Goal: Complete application form

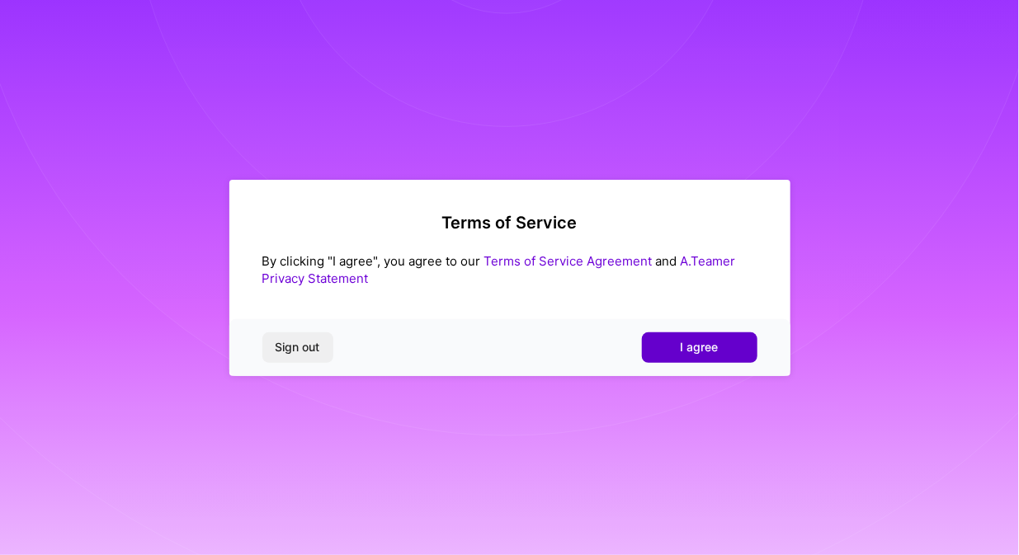
click at [709, 348] on span "I agree" at bounding box center [699, 347] width 38 height 16
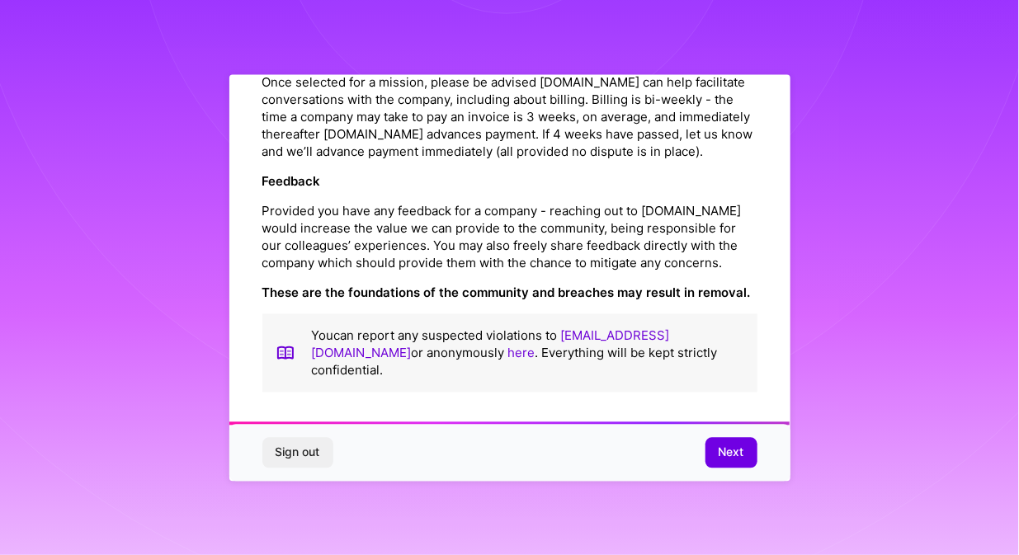
scroll to position [1930, 0]
click at [728, 449] on span "Next" at bounding box center [731, 453] width 26 height 16
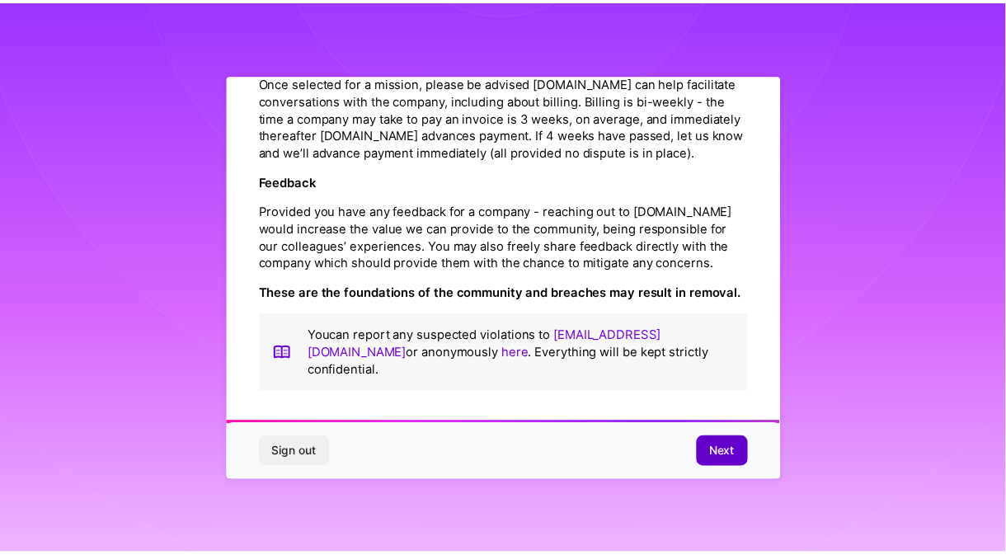
scroll to position [38, 0]
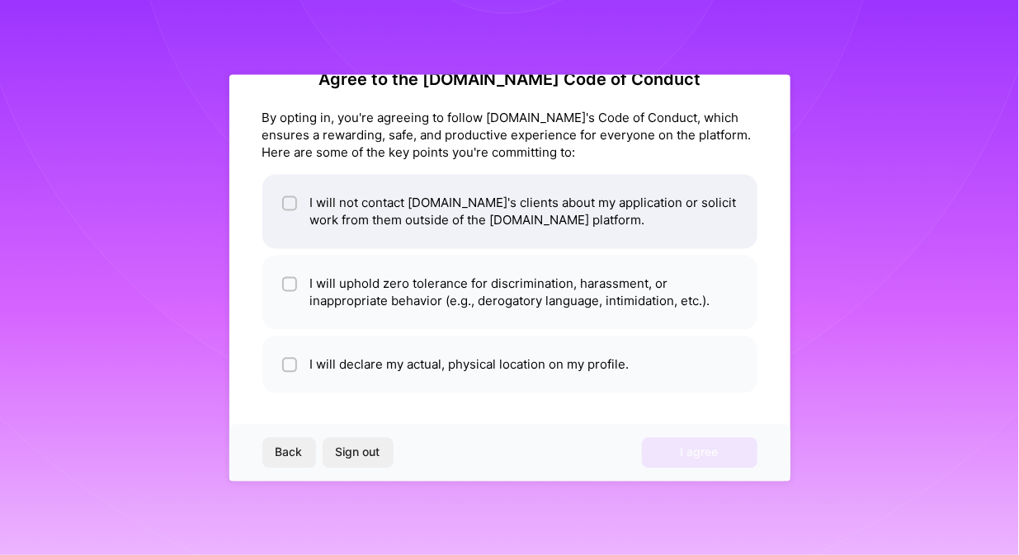
click at [282, 207] on div at bounding box center [289, 202] width 15 height 15
checkbox input "true"
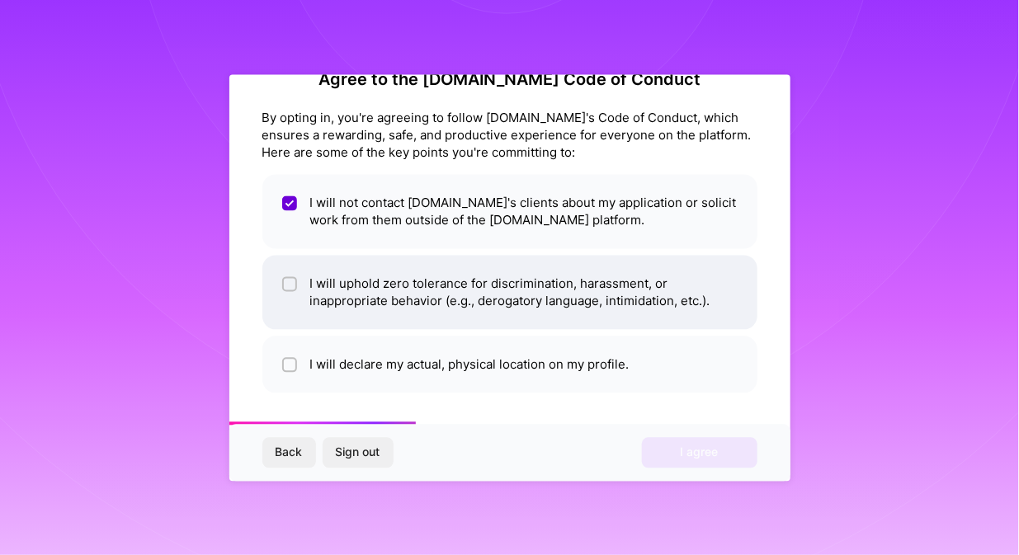
click at [297, 280] on li "I will uphold zero tolerance for discrimination, harassment, or inappropriate b…" at bounding box center [509, 292] width 495 height 74
checkbox input "true"
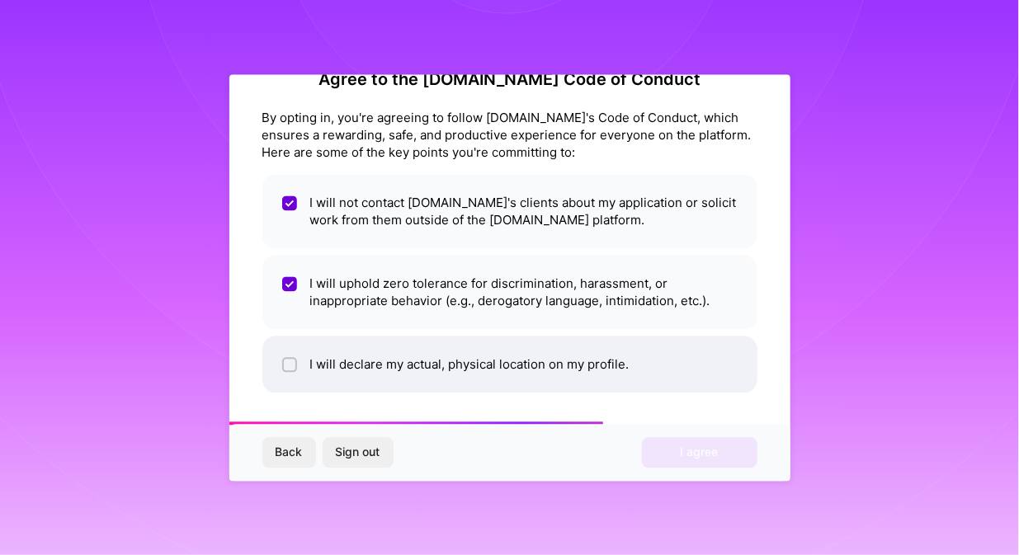
click at [304, 358] on li "I will declare my actual, physical location on my profile." at bounding box center [509, 364] width 495 height 57
checkbox input "true"
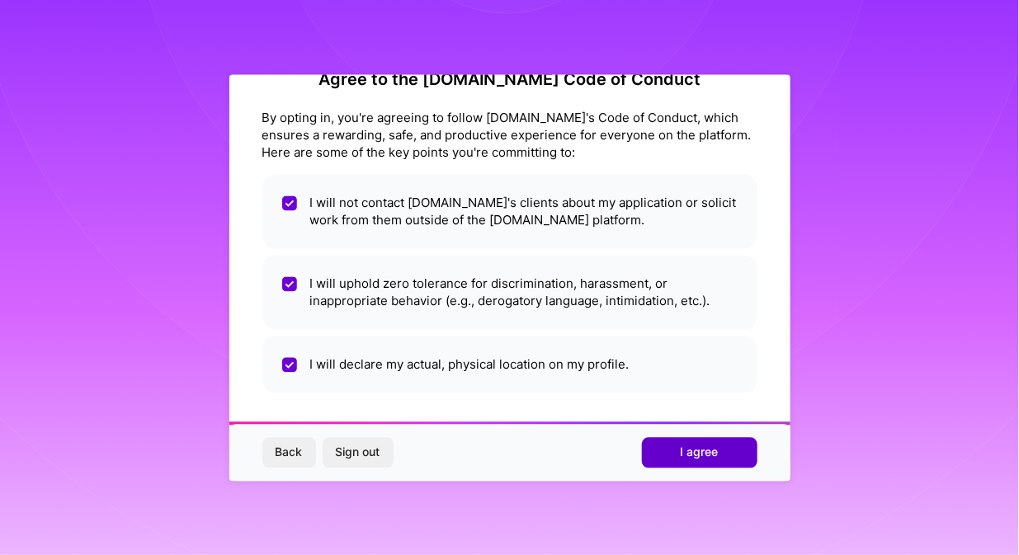
click at [680, 449] on span "I agree" at bounding box center [699, 453] width 38 height 16
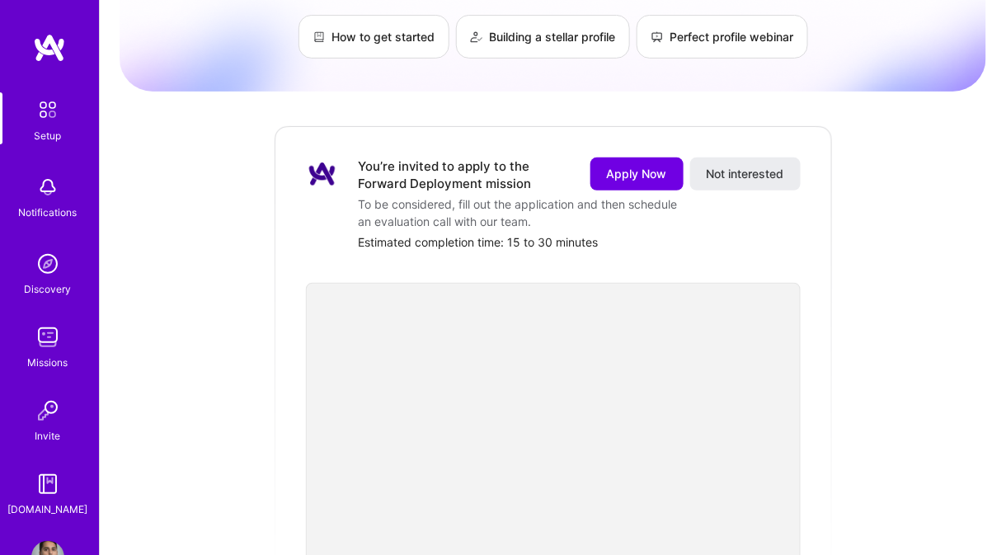
scroll to position [116, 0]
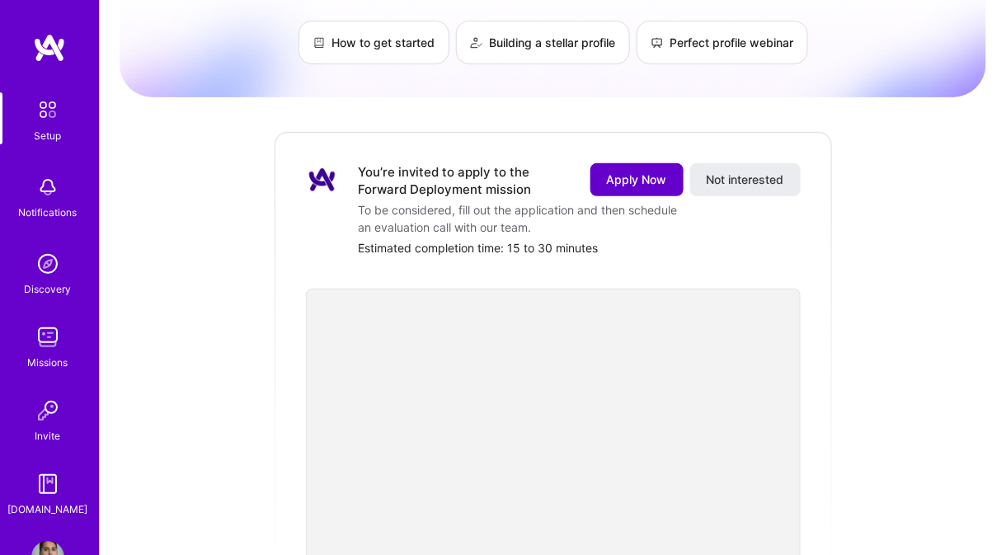
click at [637, 172] on span "Apply Now" at bounding box center [637, 180] width 60 height 16
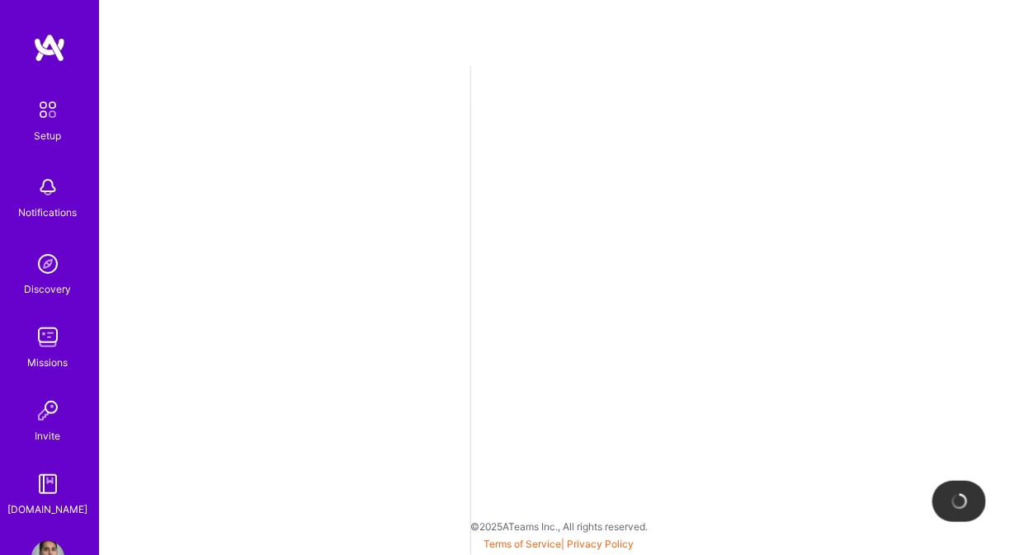
select select "US"
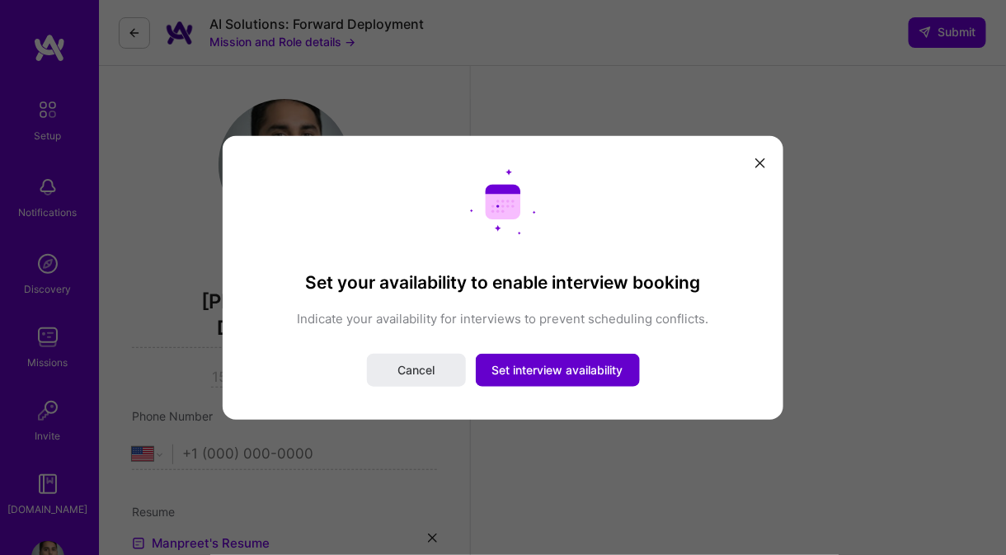
click at [531, 374] on span "Set interview availability" at bounding box center [557, 370] width 131 height 16
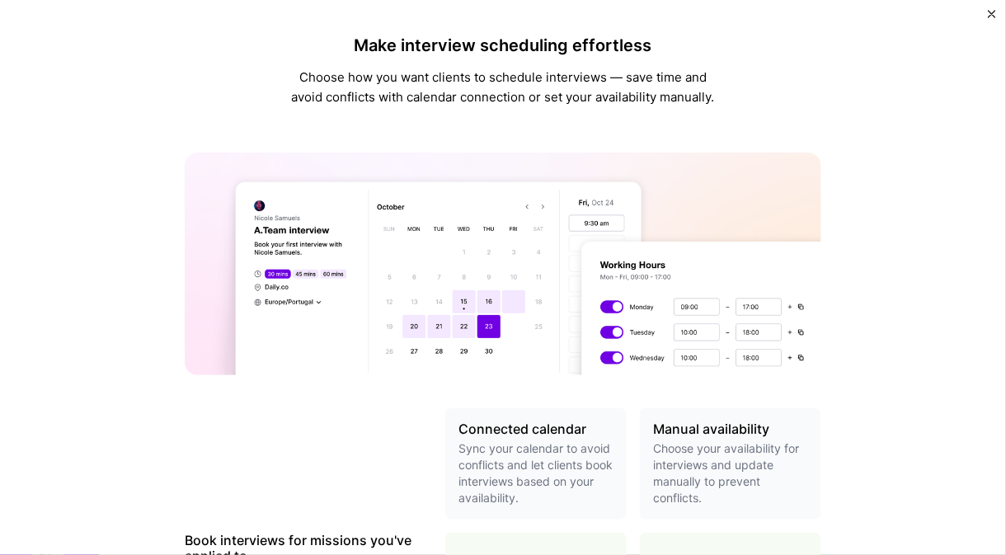
click at [459, 301] on img at bounding box center [503, 264] width 637 height 223
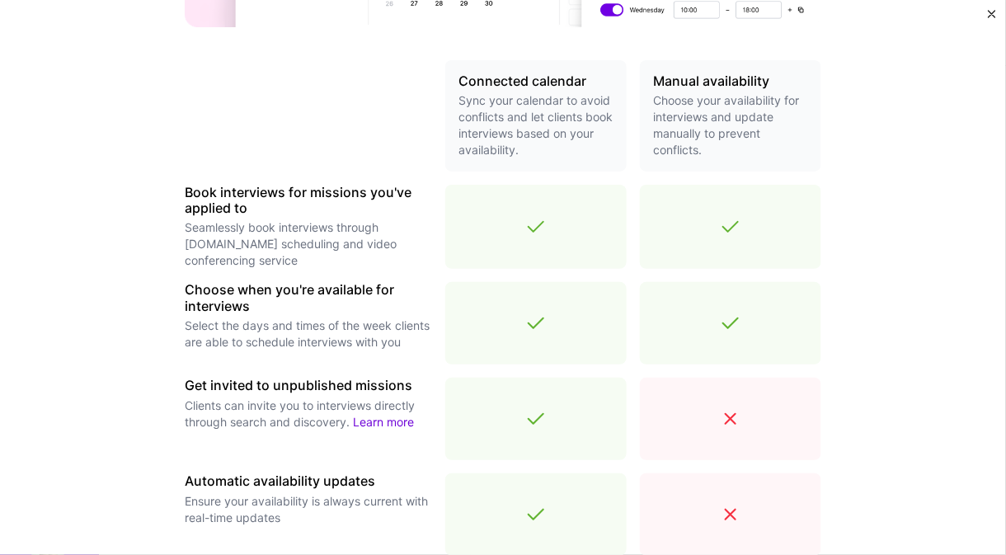
scroll to position [600, 0]
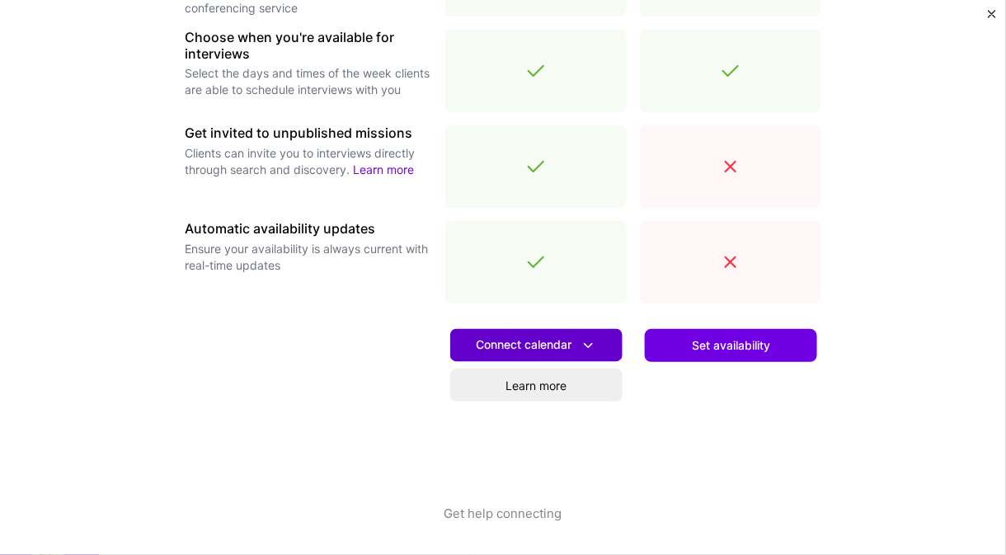
click at [532, 337] on span "Connect calendar" at bounding box center [536, 345] width 121 height 17
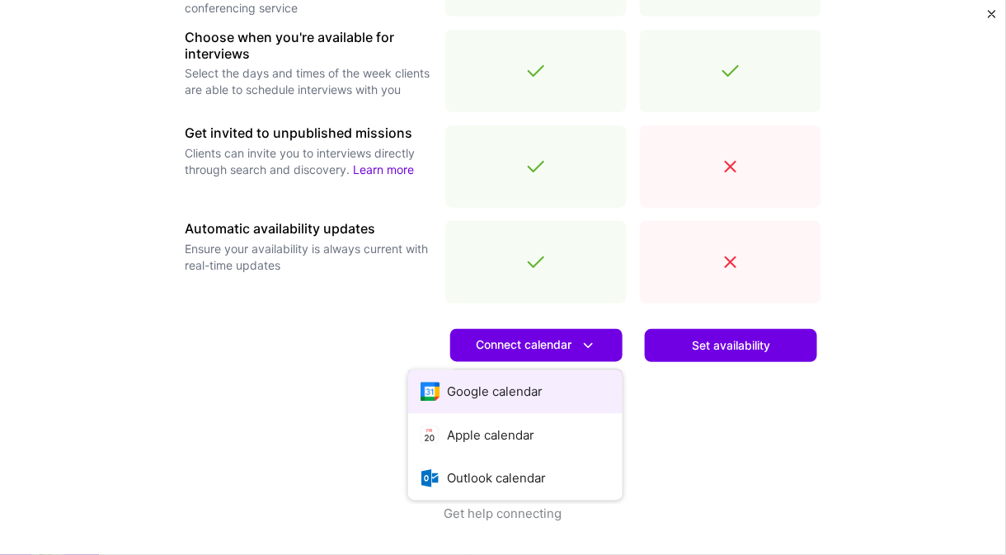
click at [498, 396] on button "Google calendar" at bounding box center [515, 392] width 214 height 44
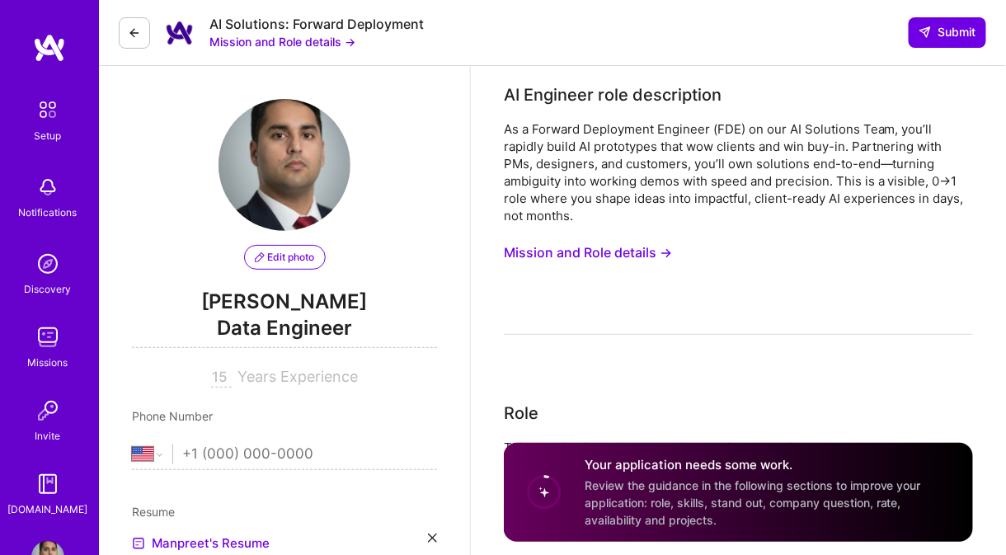
scroll to position [544, 0]
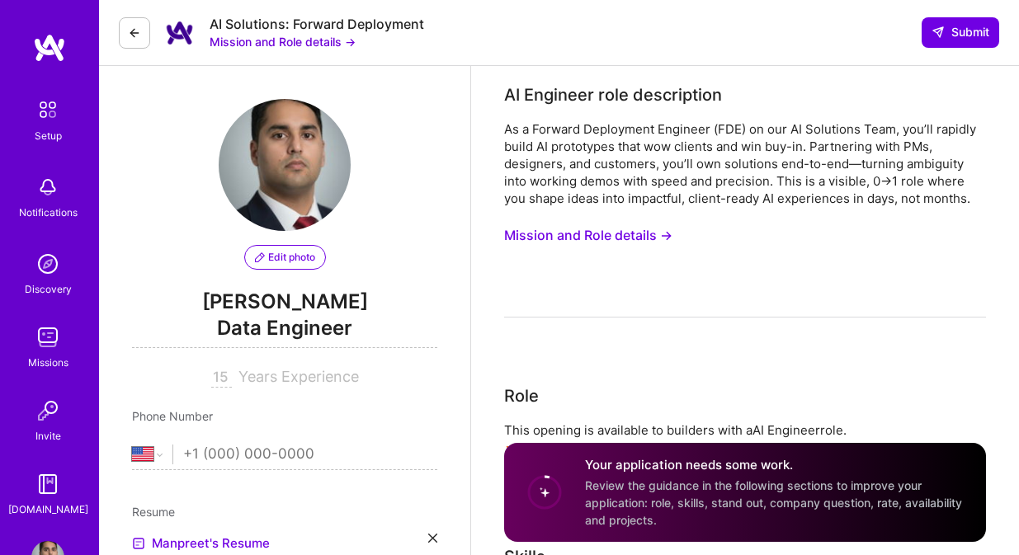
select select "US"
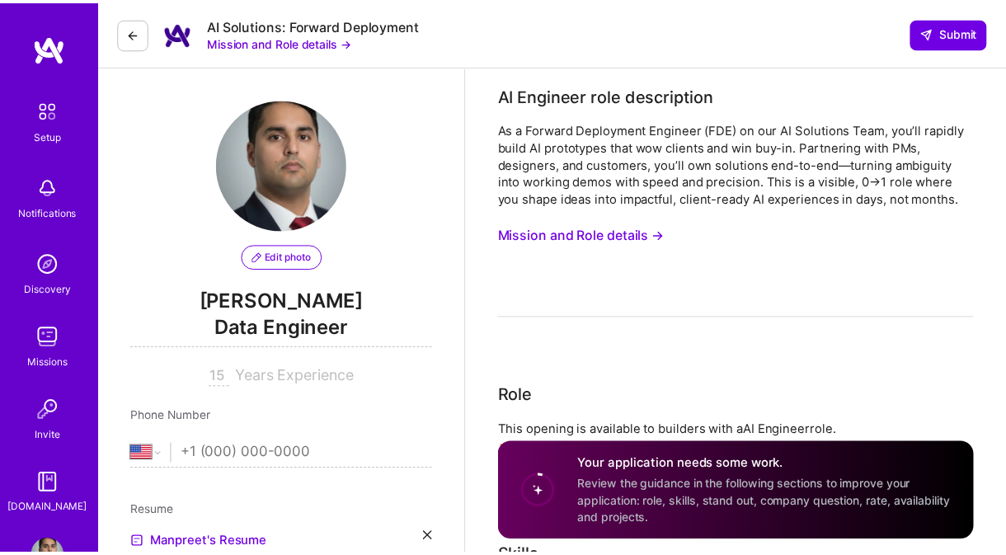
scroll to position [544, 0]
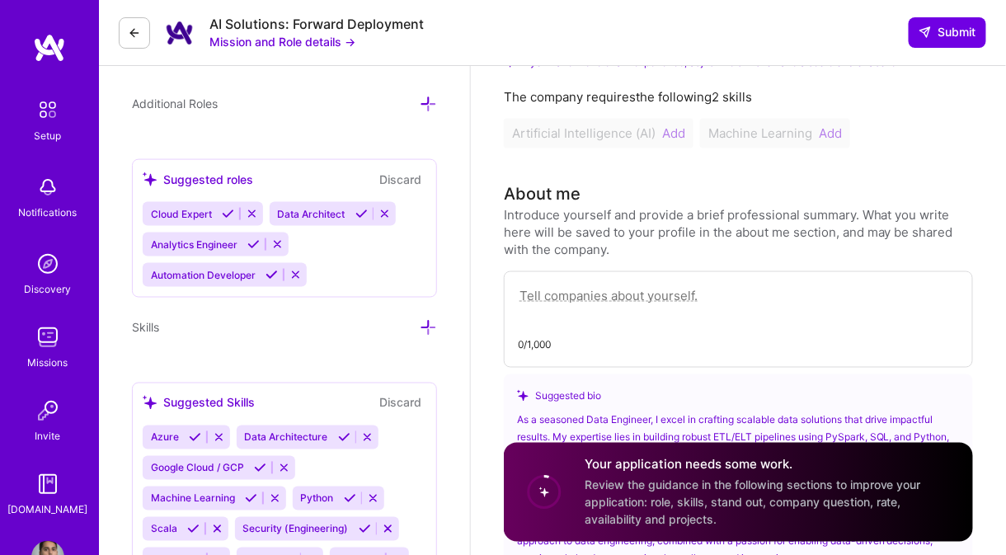
click at [281, 238] on icon at bounding box center [277, 244] width 12 height 12
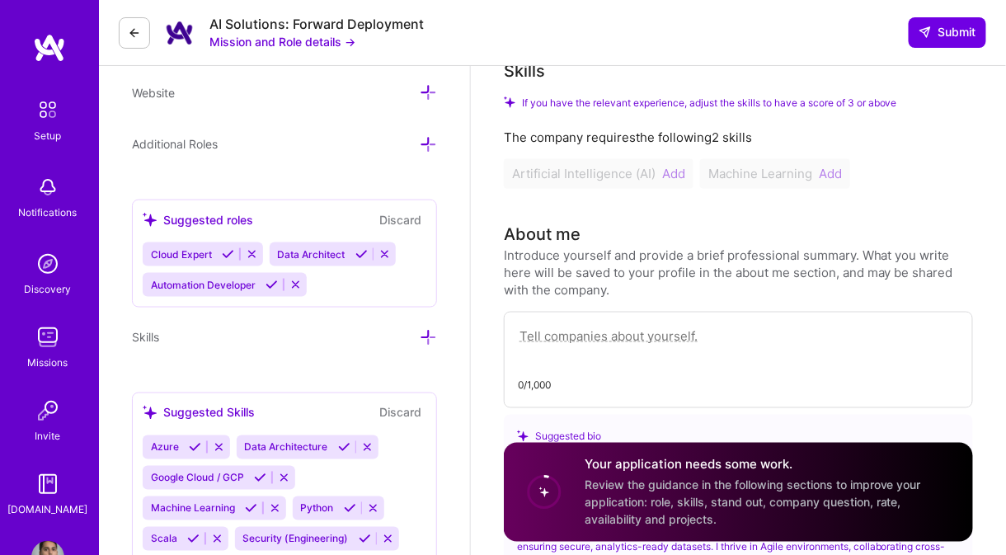
scroll to position [459, 0]
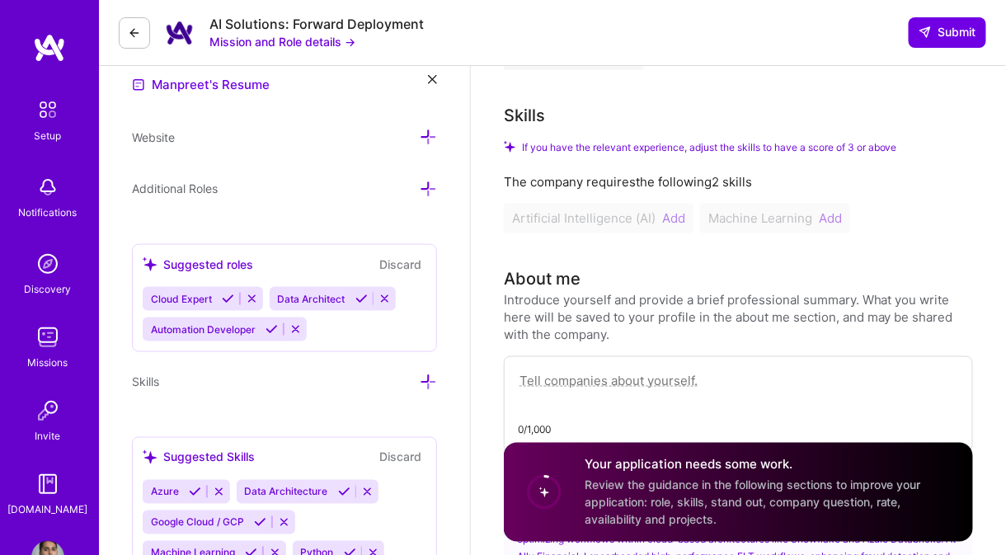
click at [425, 187] on icon at bounding box center [428, 189] width 17 height 17
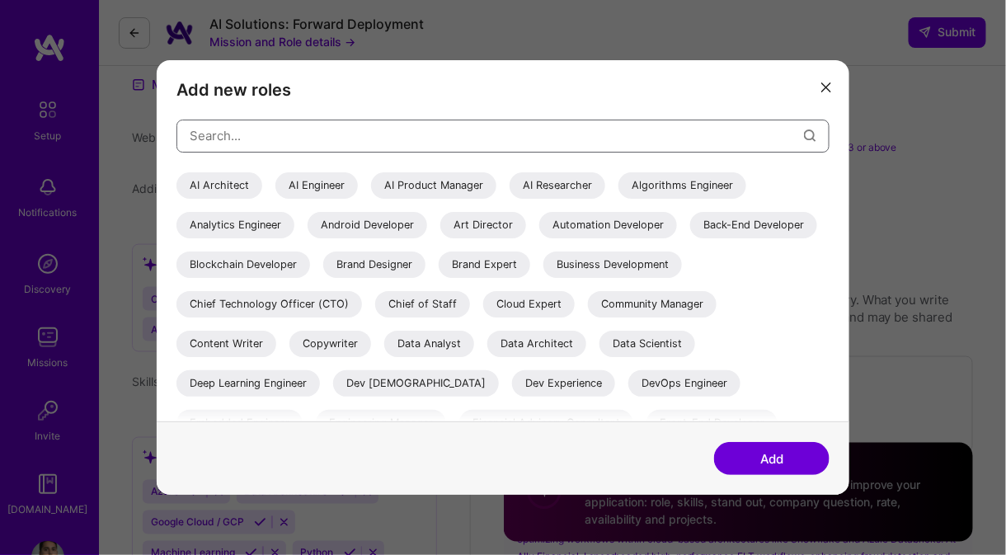
click at [302, 133] on input "modal" at bounding box center [497, 136] width 614 height 42
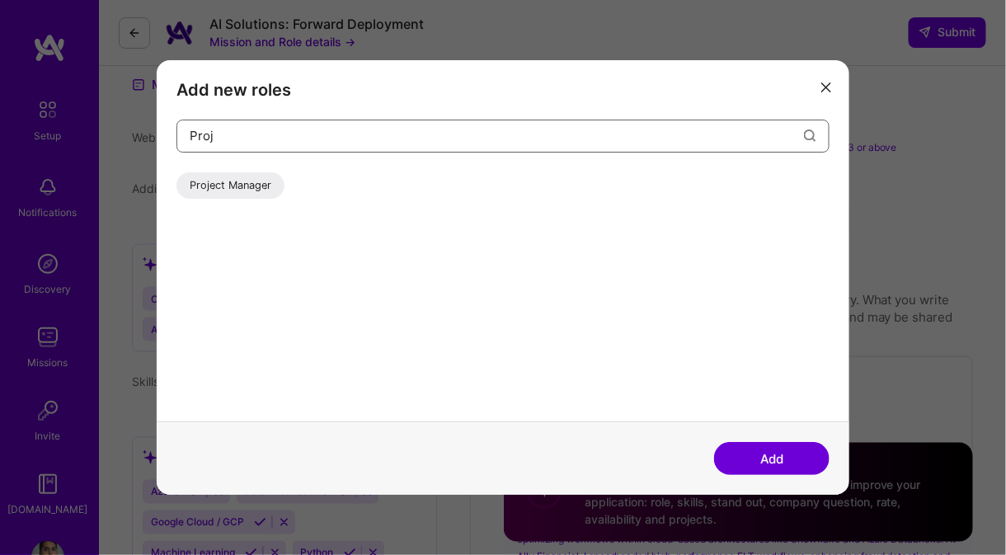
type input "Proj"
click at [200, 180] on div "Project Manager" at bounding box center [230, 185] width 108 height 26
click at [747, 451] on button "Add" at bounding box center [771, 458] width 115 height 33
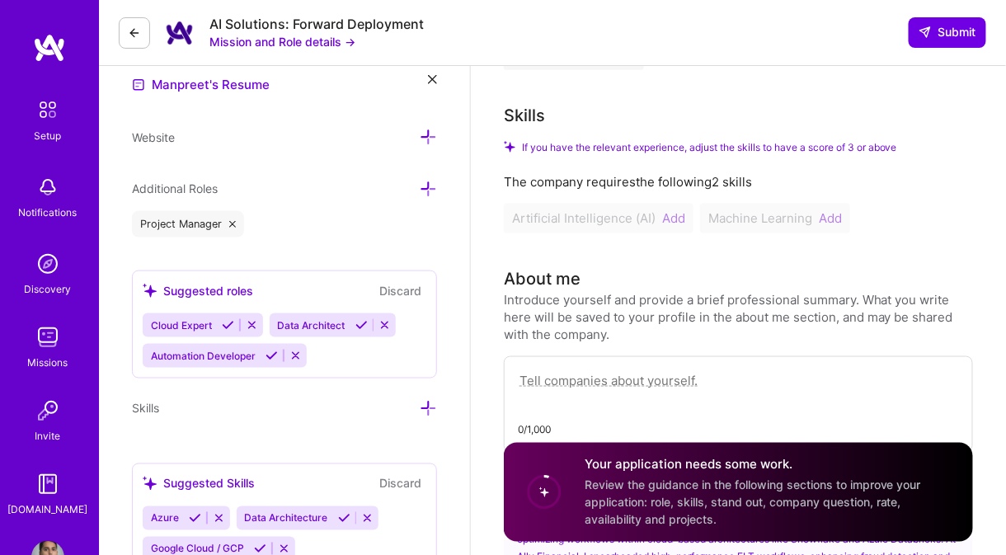
click at [426, 181] on icon at bounding box center [428, 189] width 17 height 17
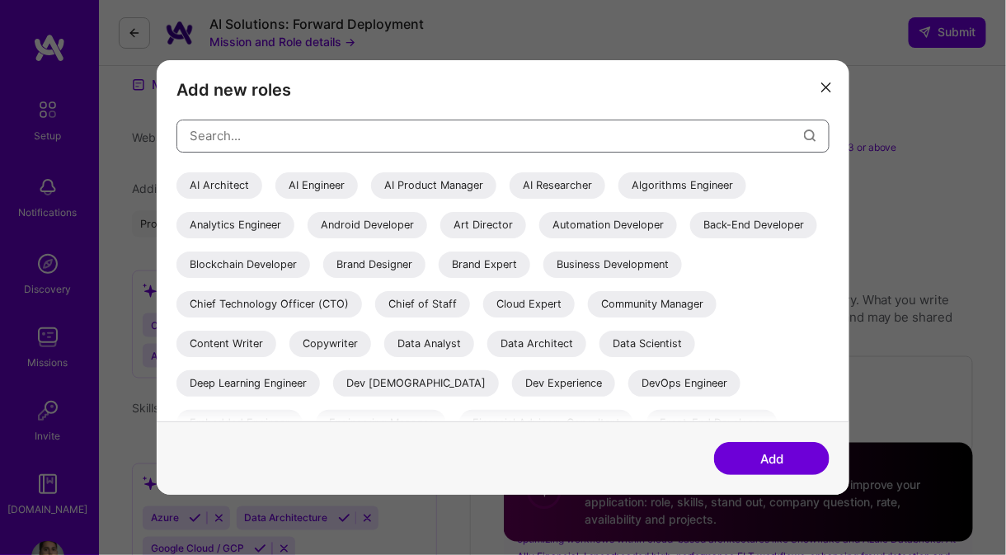
click at [313, 131] on input "modal" at bounding box center [497, 136] width 614 height 42
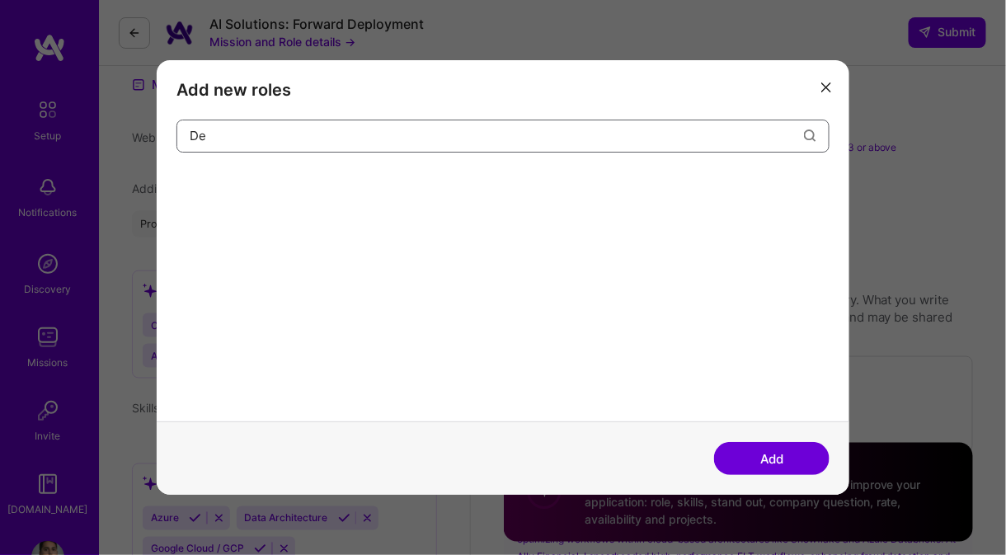
type input "D"
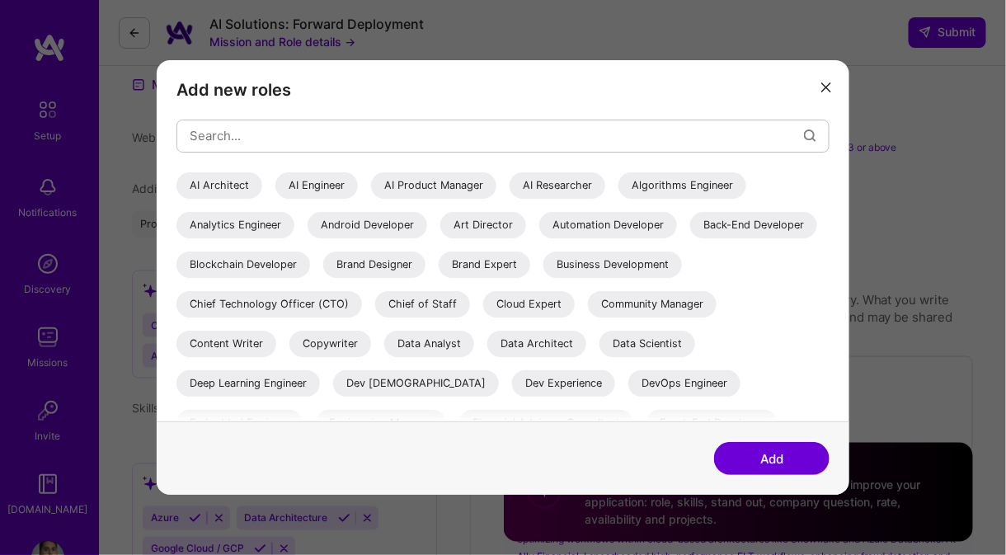
click at [825, 83] on icon "modal" at bounding box center [826, 87] width 10 height 10
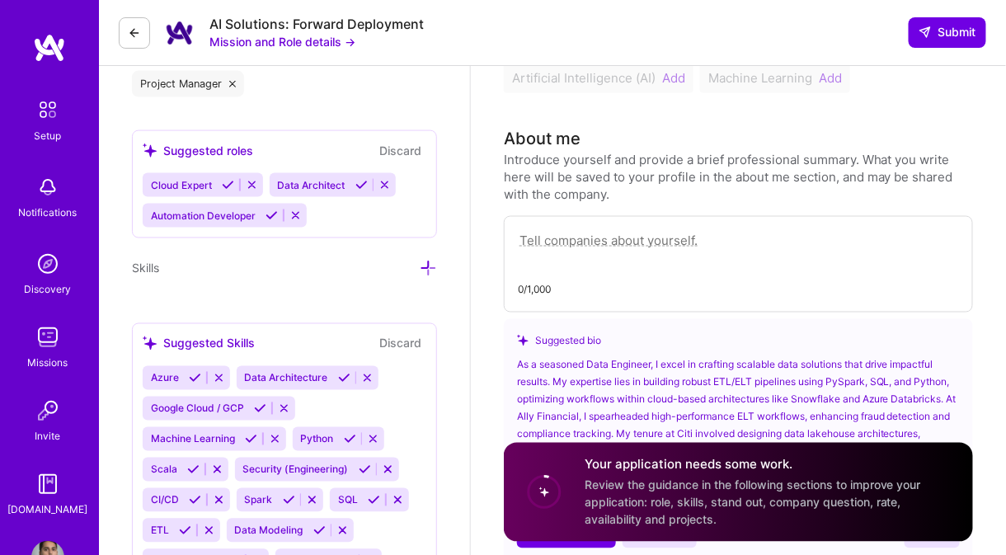
scroll to position [643, 0]
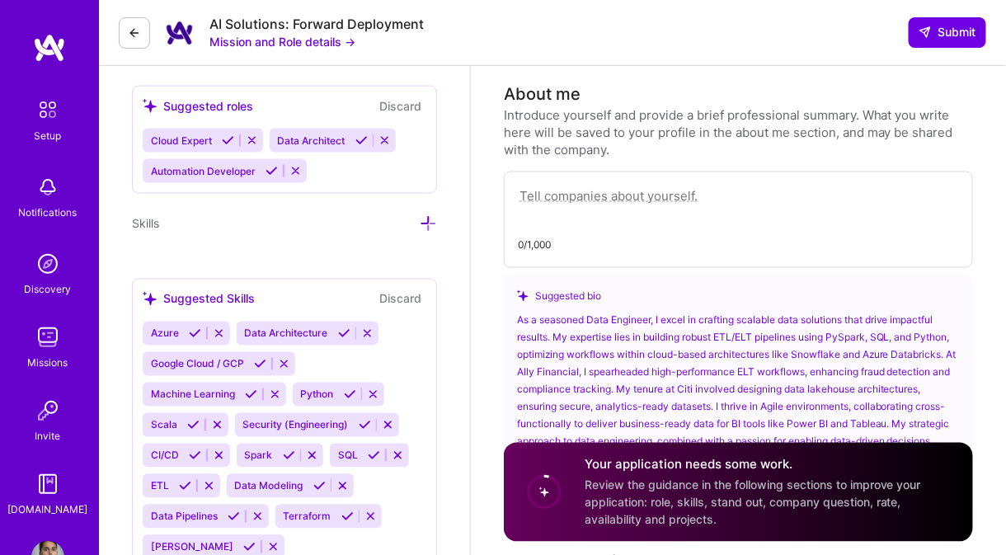
click at [560, 186] on textarea at bounding box center [738, 205] width 441 height 38
paste textarea "Experienced Data Engineer with a strong background in building scalable data so…"
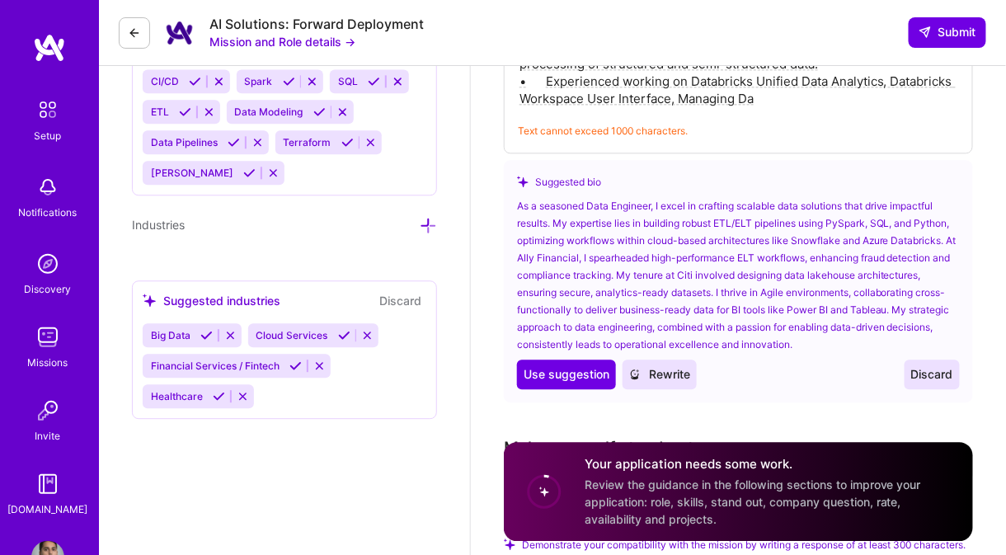
scroll to position [934, 0]
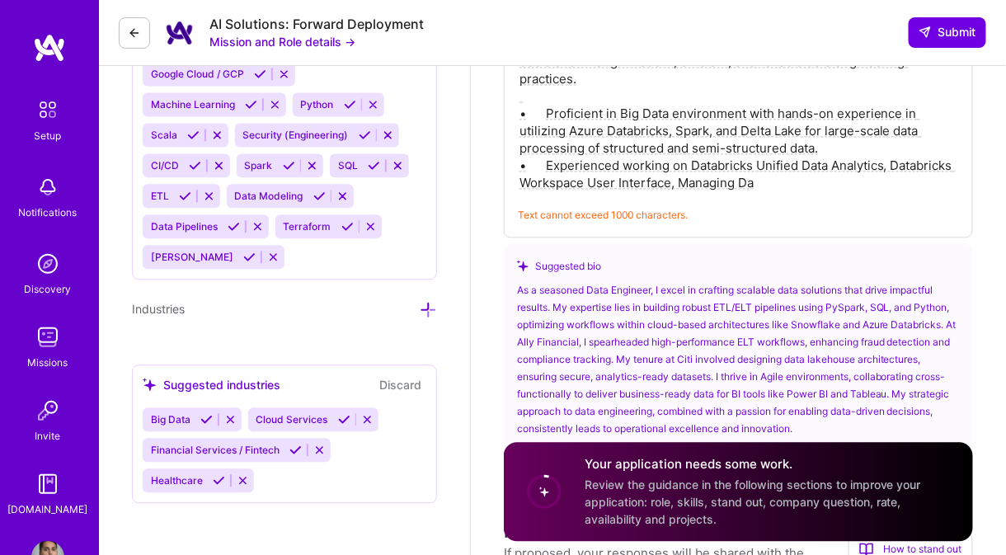
drag, startPoint x: 777, startPoint y: 147, endPoint x: 508, endPoint y: 131, distance: 269.3
click at [508, 131] on div "Experienced Data Engineer with a strong background in building scalable data so…" at bounding box center [738, 59] width 469 height 356
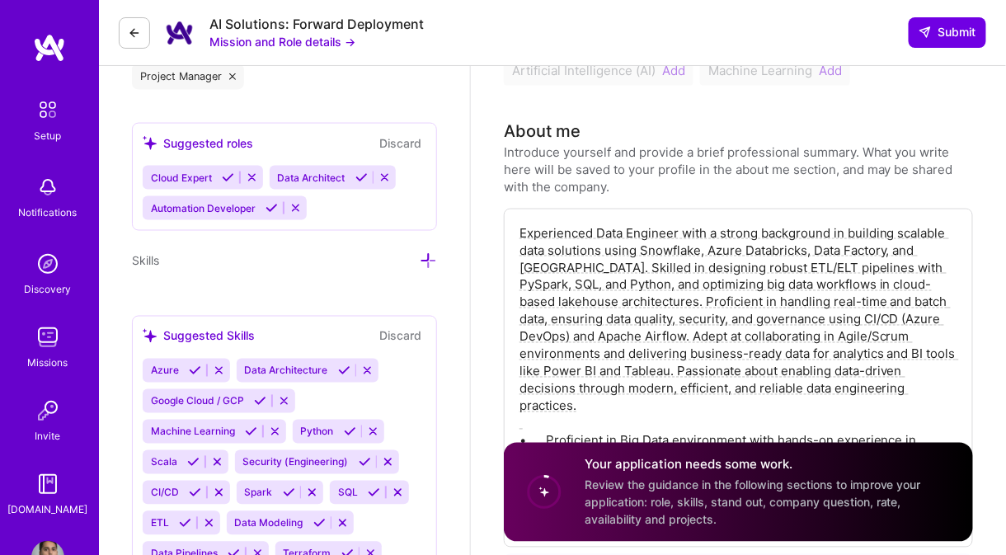
scroll to position [600, 0]
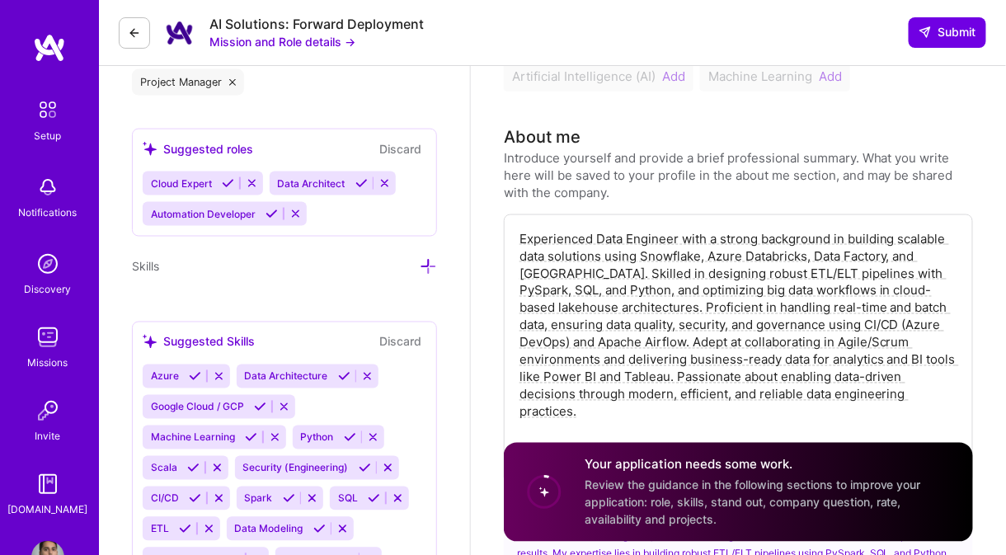
click at [678, 228] on textarea "Experienced Data Engineer with a strong background in building scalable data so…" at bounding box center [738, 333] width 441 height 211
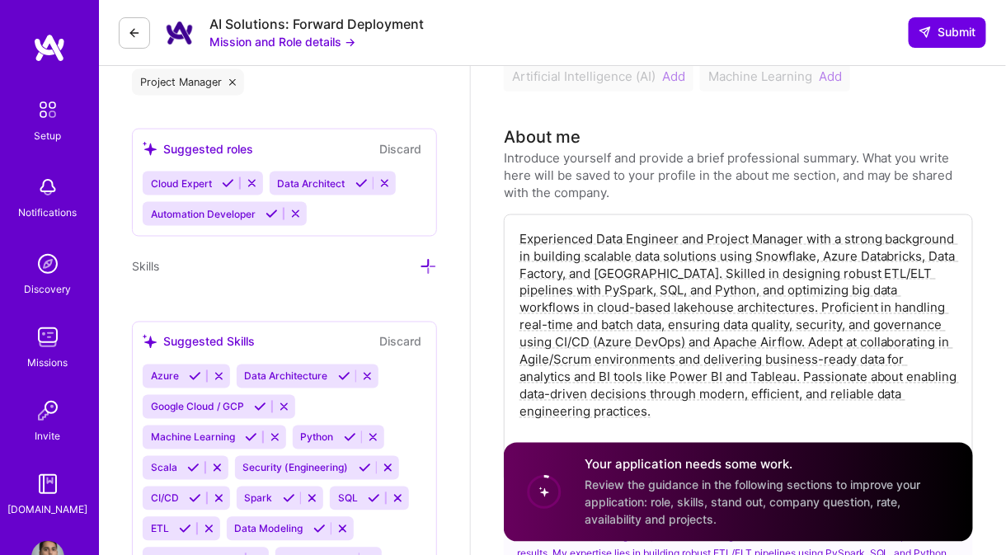
click at [777, 323] on textarea "Experienced Data Engineer and Project Manager with a strong background in build…" at bounding box center [738, 333] width 441 height 211
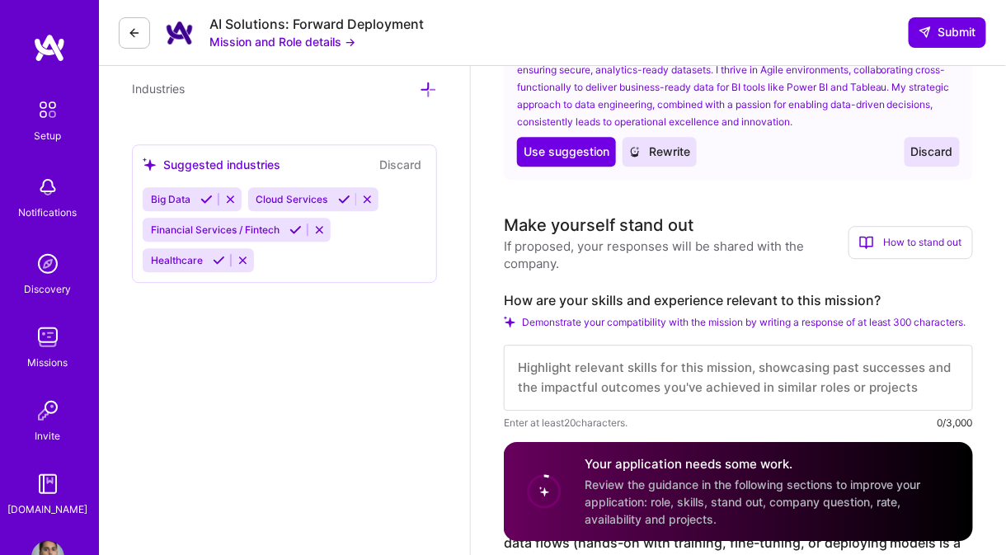
scroll to position [1167, 0]
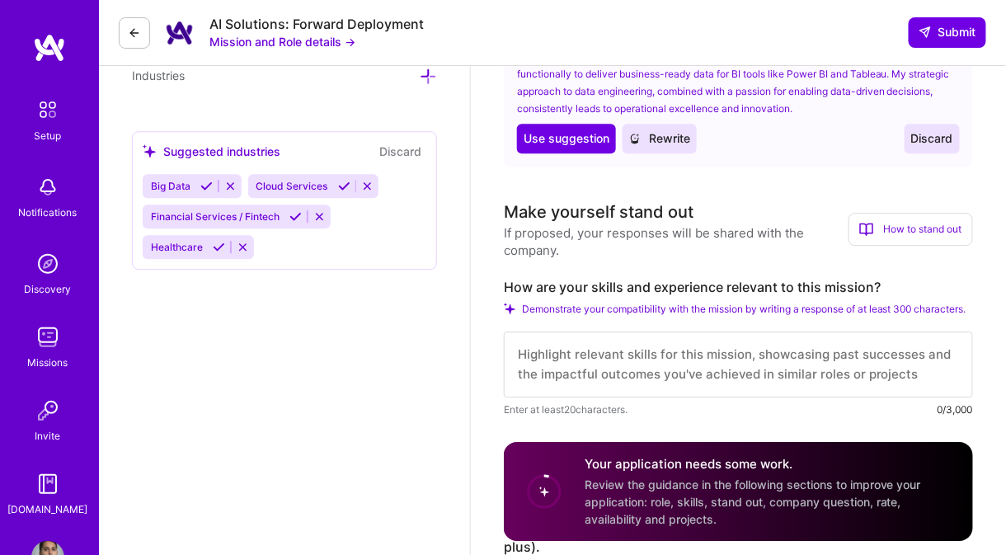
type textarea "Experienced Data Engineer and Project Manager with a strong background in build…"
click at [939, 130] on span "Discard" at bounding box center [932, 138] width 42 height 16
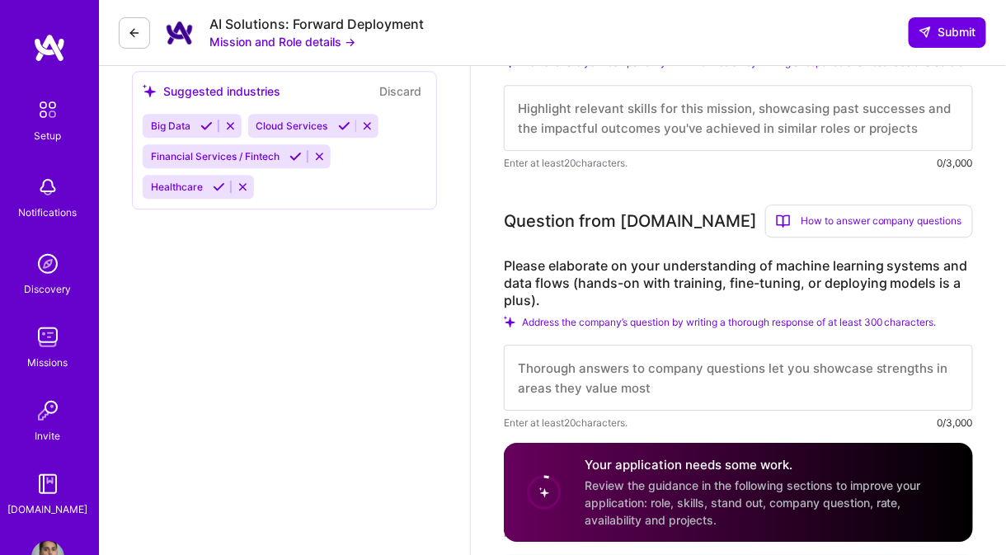
scroll to position [1229, 0]
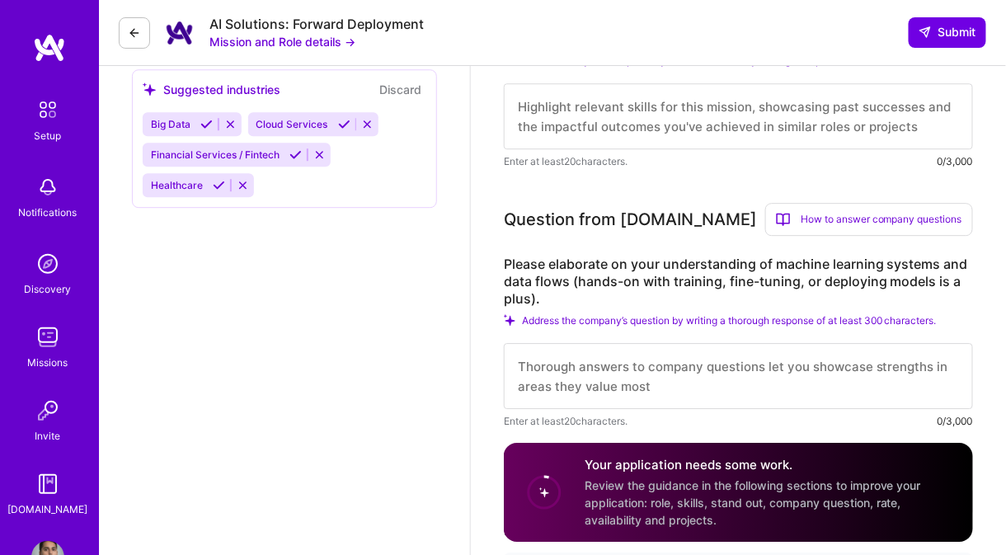
click at [551, 365] on textarea at bounding box center [738, 376] width 469 height 66
drag, startPoint x: 659, startPoint y: 389, endPoint x: 563, endPoint y: 377, distance: 96.5
click at [563, 377] on textarea at bounding box center [738, 376] width 469 height 66
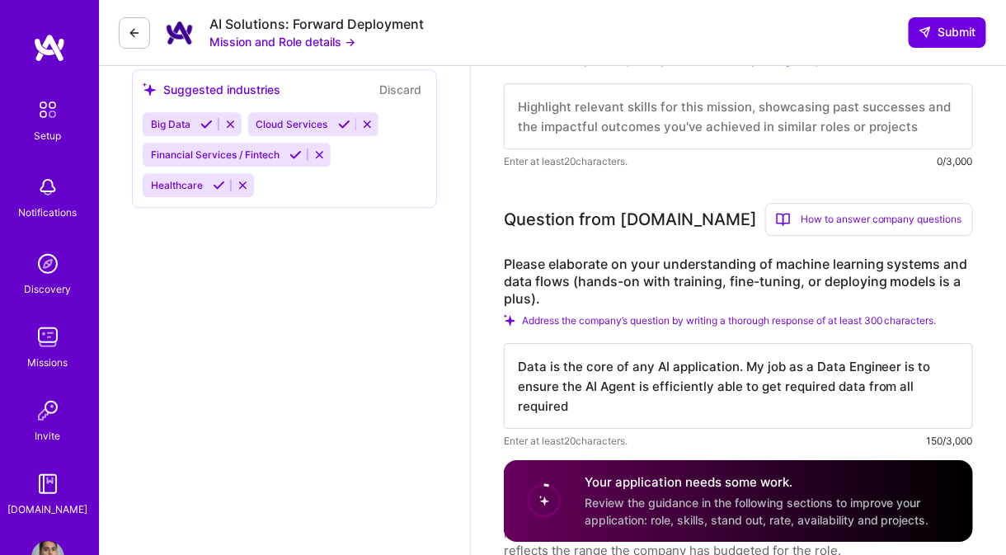
click at [682, 376] on textarea "Data is the core of any AI application. My job as a Data Engineer is to ensure …" at bounding box center [738, 386] width 469 height 86
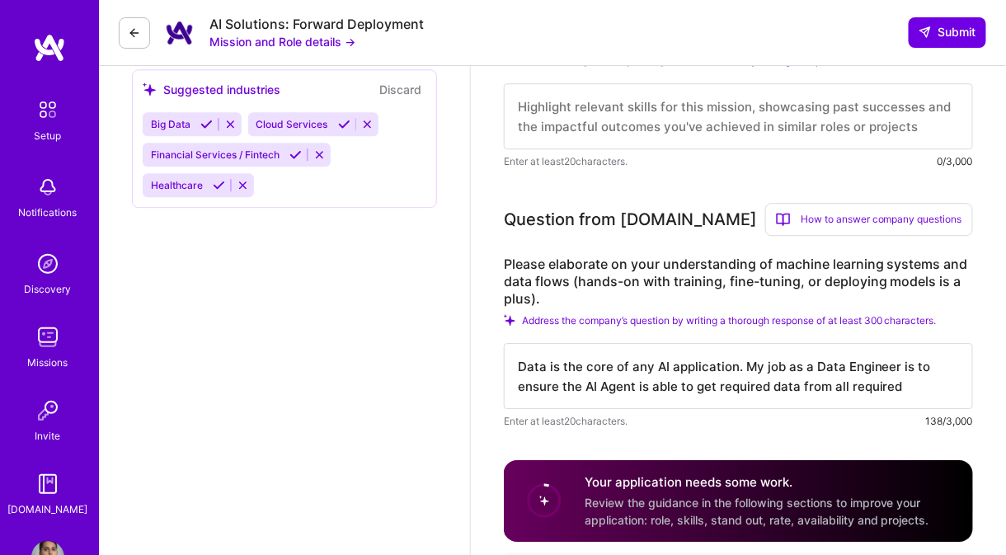
click at [930, 378] on textarea "Data is the core of any AI application. My job as a Data Engineer is to ensure …" at bounding box center [738, 376] width 469 height 66
click at [913, 385] on textarea "Data is the core of any AI application. My job as a Data Engineer is to ensure …" at bounding box center [738, 376] width 469 height 66
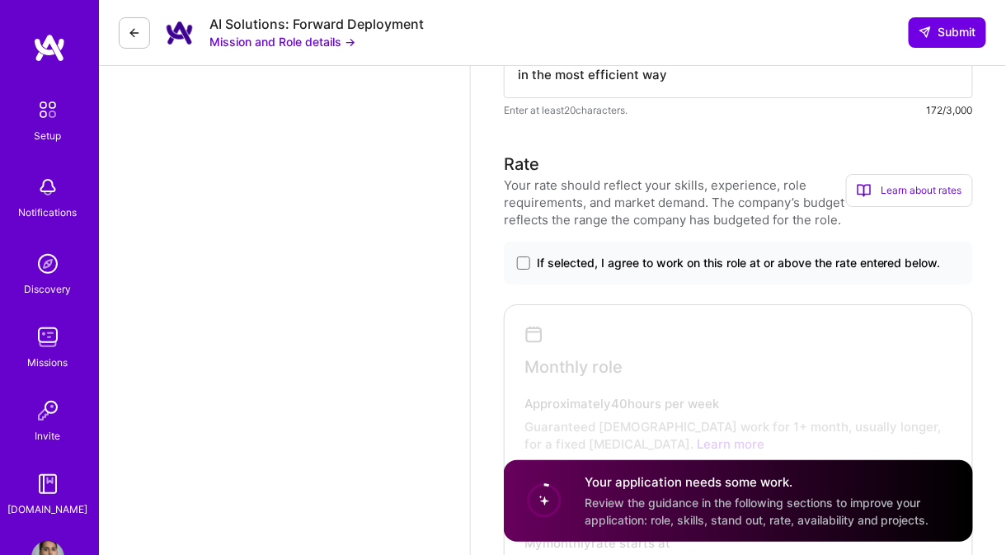
scroll to position [1567, 0]
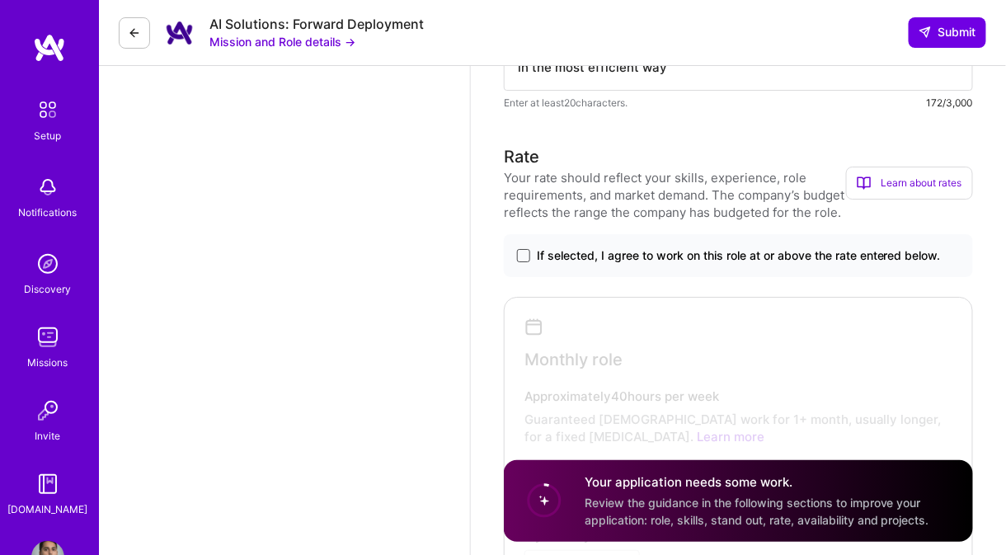
type textarea "Data is the core of any AI application. My job as a Data Engineer is to ensure …"
click at [523, 254] on span at bounding box center [523, 255] width 13 height 13
click at [0, 0] on input "If selected, I agree to work on this role at or above the rate entered below." at bounding box center [0, 0] width 0 height 0
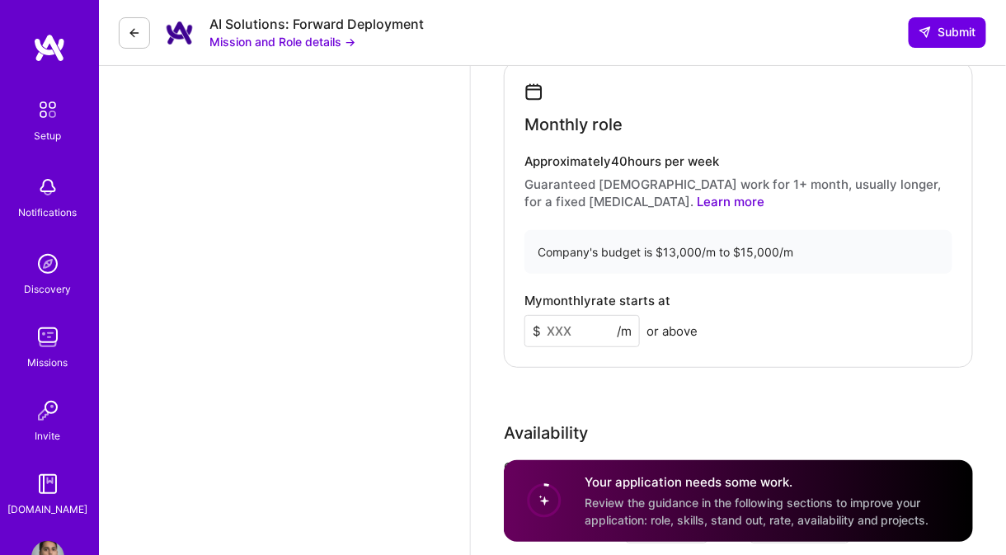
scroll to position [1804, 0]
click at [547, 297] on h4 "My monthly rate starts at" at bounding box center [598, 299] width 146 height 15
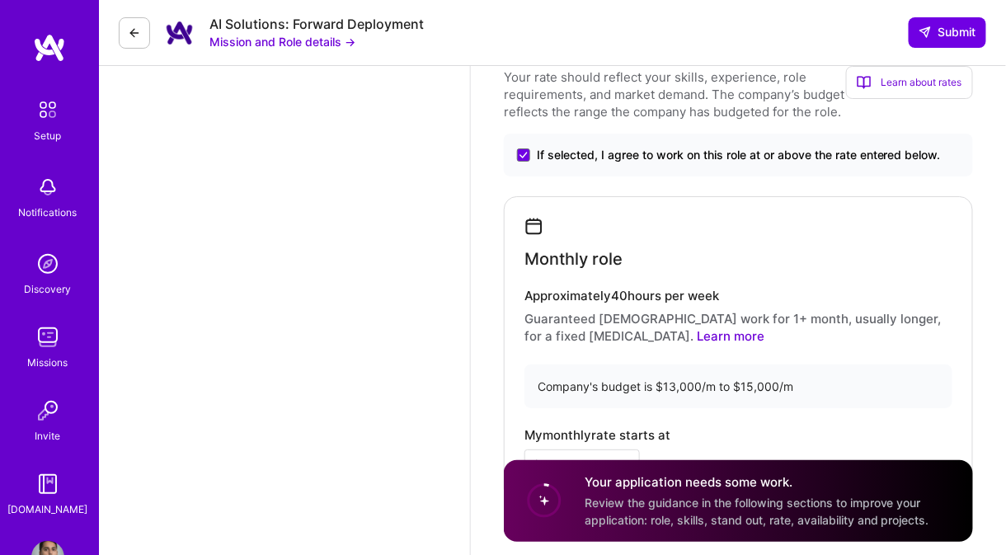
scroll to position [1665, 0]
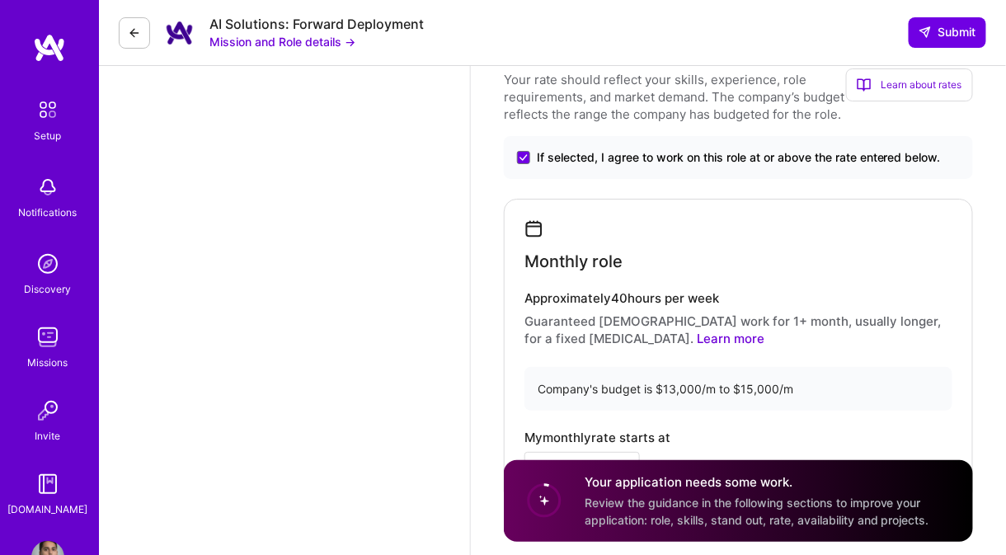
drag, startPoint x: 680, startPoint y: 283, endPoint x: 617, endPoint y: 214, distance: 92.8
click at [617, 219] on div "Monthly role" at bounding box center [739, 245] width 428 height 52
click at [534, 220] on icon at bounding box center [534, 228] width 19 height 19
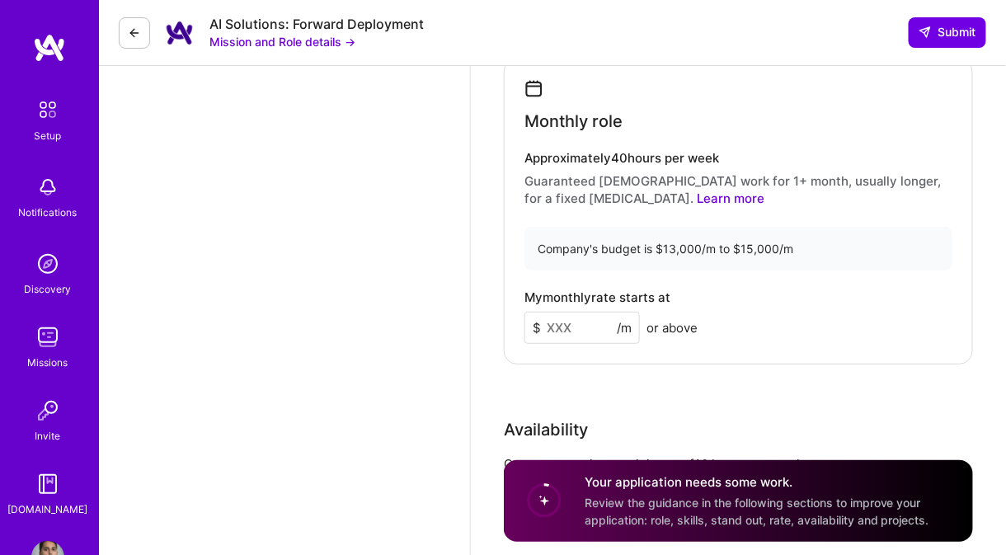
scroll to position [1812, 0]
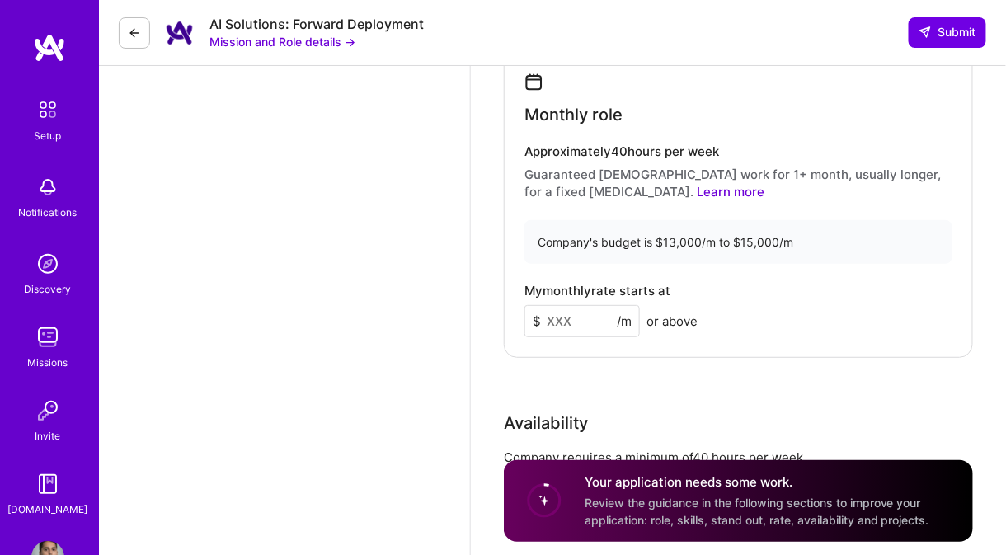
click at [581, 240] on div "Company's budget is $13,000/m to $15,000/m" at bounding box center [739, 242] width 428 height 44
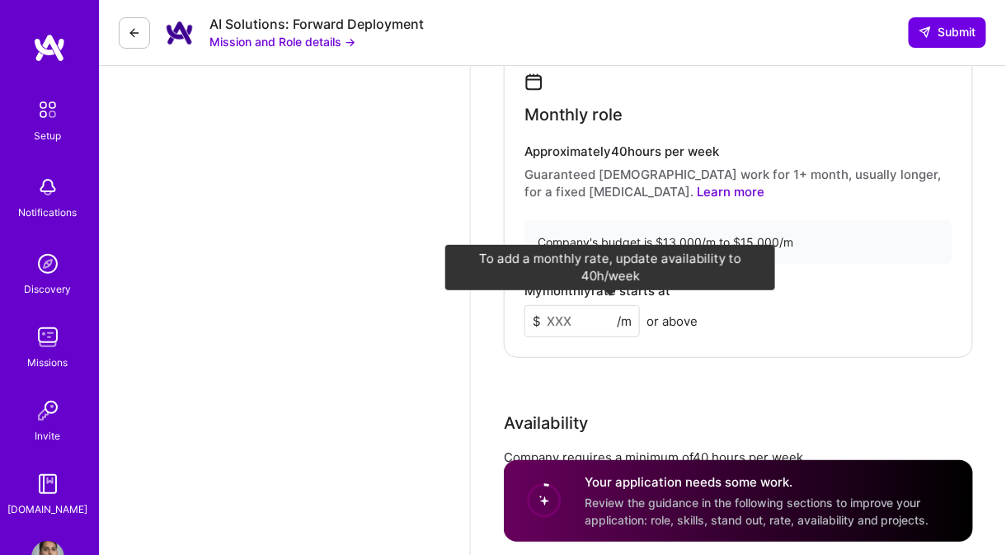
click at [666, 315] on span "or above" at bounding box center [672, 321] width 51 height 17
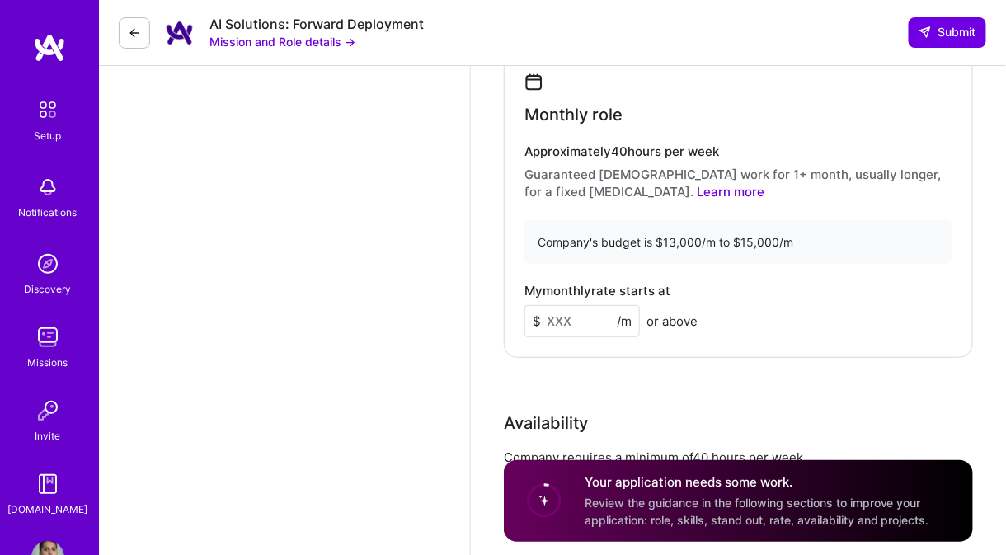
click at [526, 237] on div "Company's budget is $13,000/m to $15,000/m" at bounding box center [739, 242] width 428 height 44
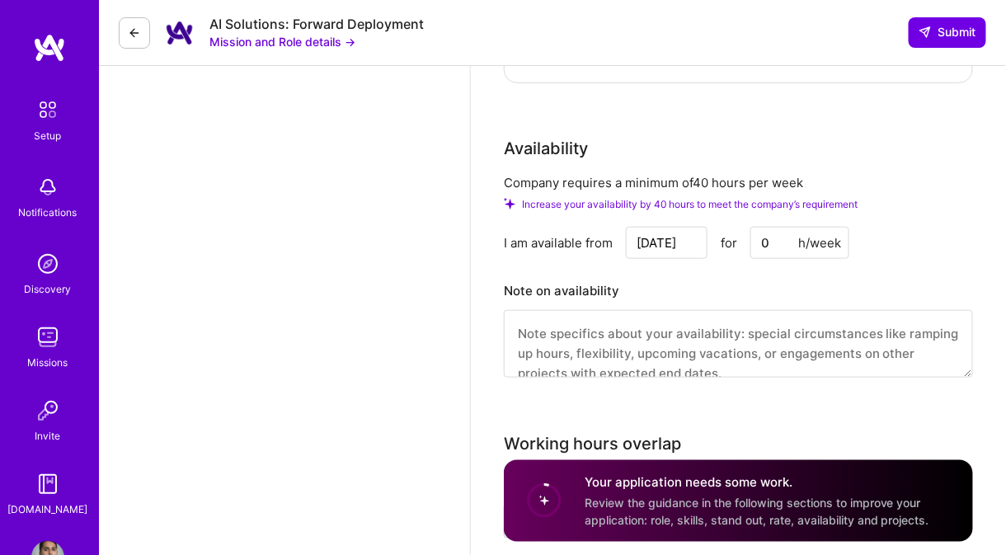
scroll to position [2092, 0]
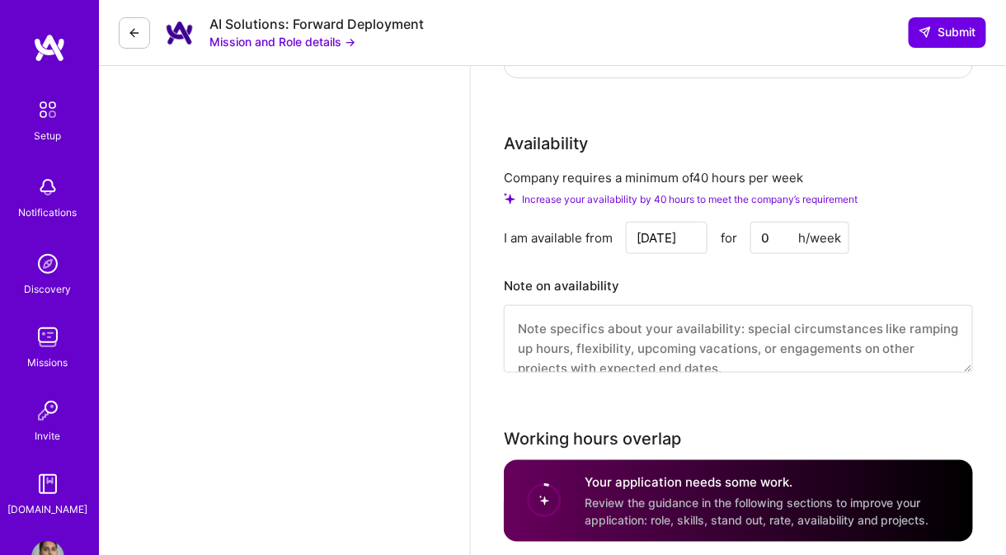
click at [755, 228] on input "0" at bounding box center [800, 238] width 99 height 32
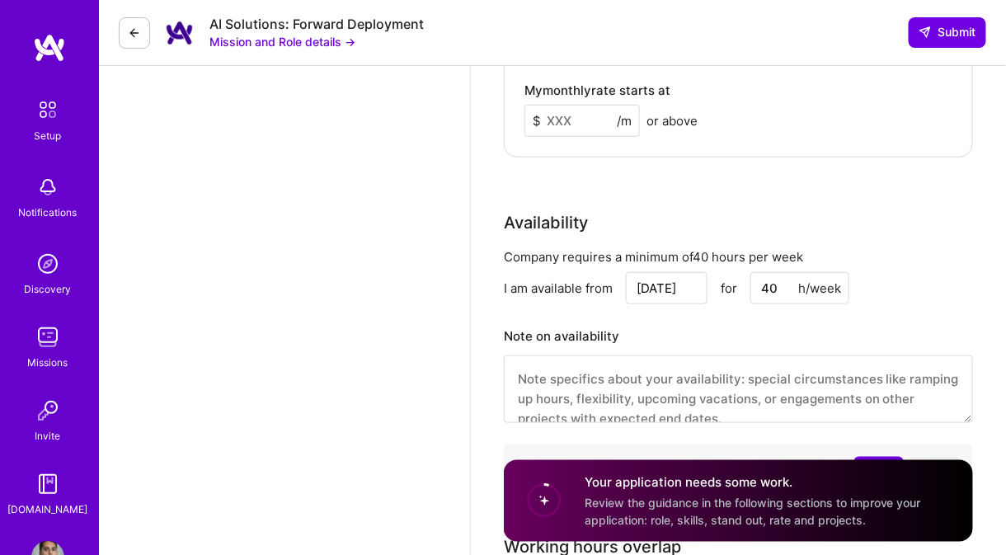
scroll to position [1955, 0]
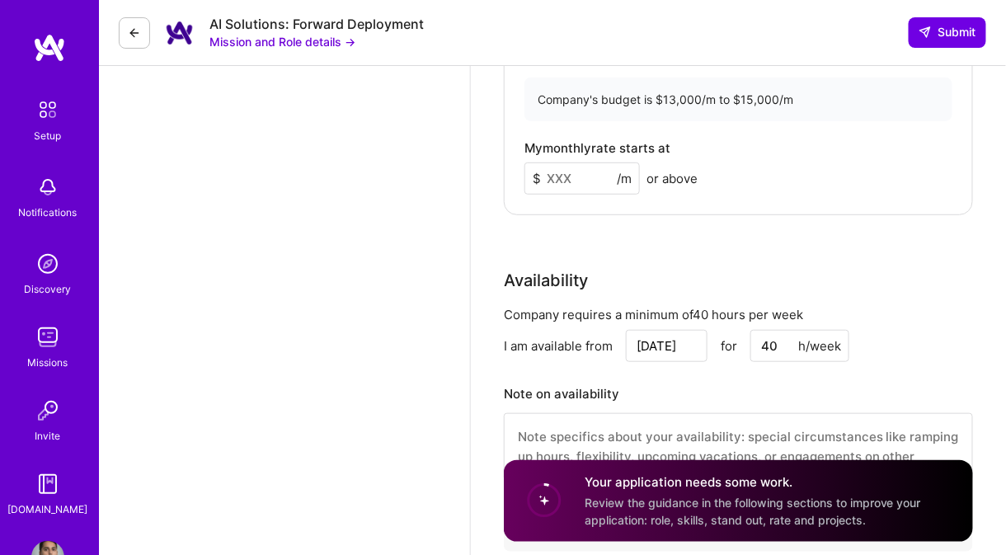
type input "40"
click at [566, 165] on input at bounding box center [582, 178] width 115 height 32
type input "13500"
click at [704, 233] on div "Rate Your rate should reflect your skills, experience, role requirements, and m…" at bounding box center [738, 158] width 469 height 802
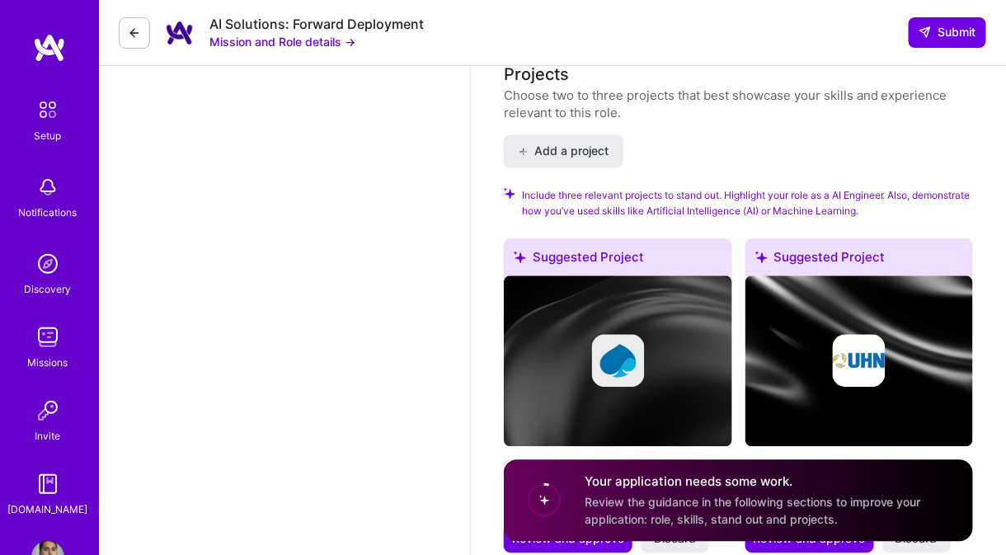
scroll to position [2591, 0]
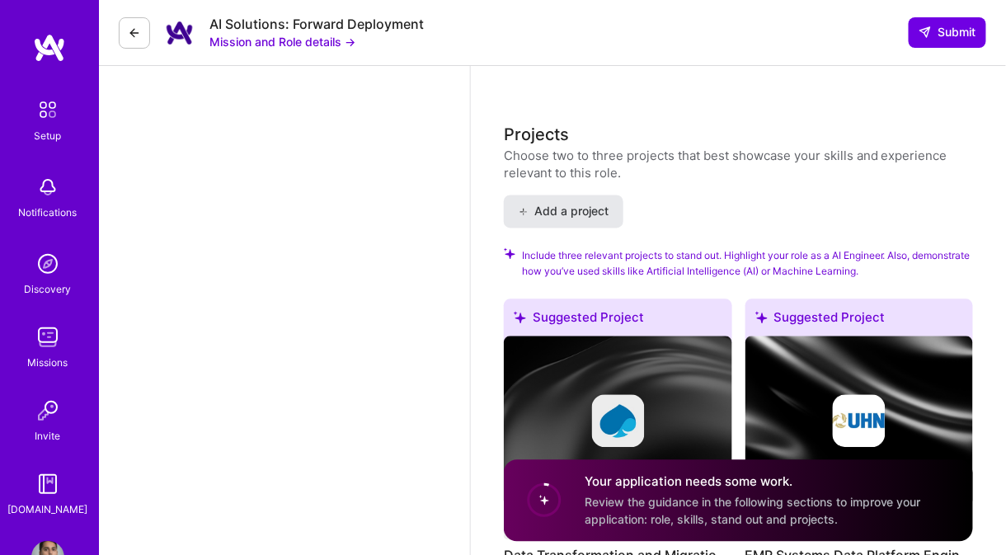
click at [586, 204] on span "Add a project" at bounding box center [564, 212] width 90 height 16
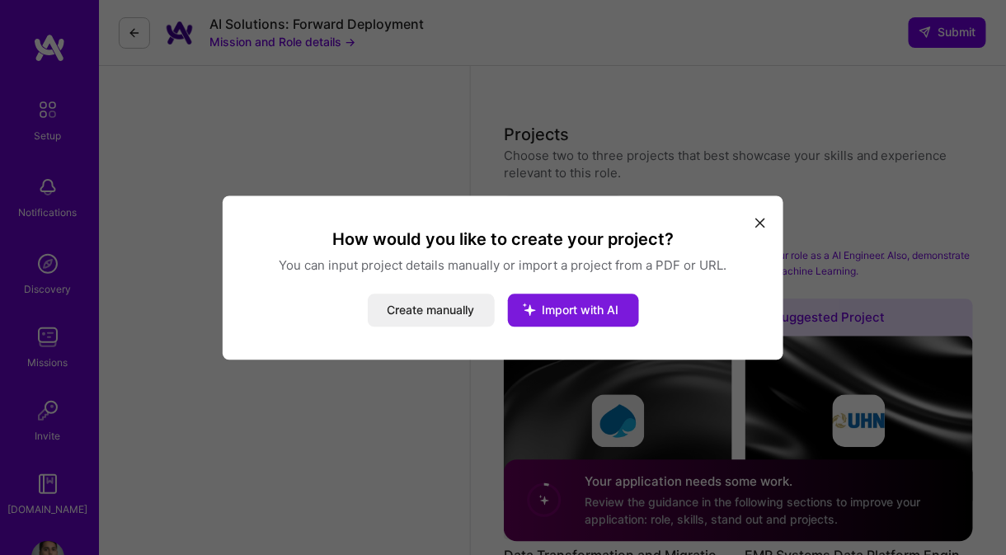
click at [541, 308] on icon "modal" at bounding box center [529, 309] width 43 height 43
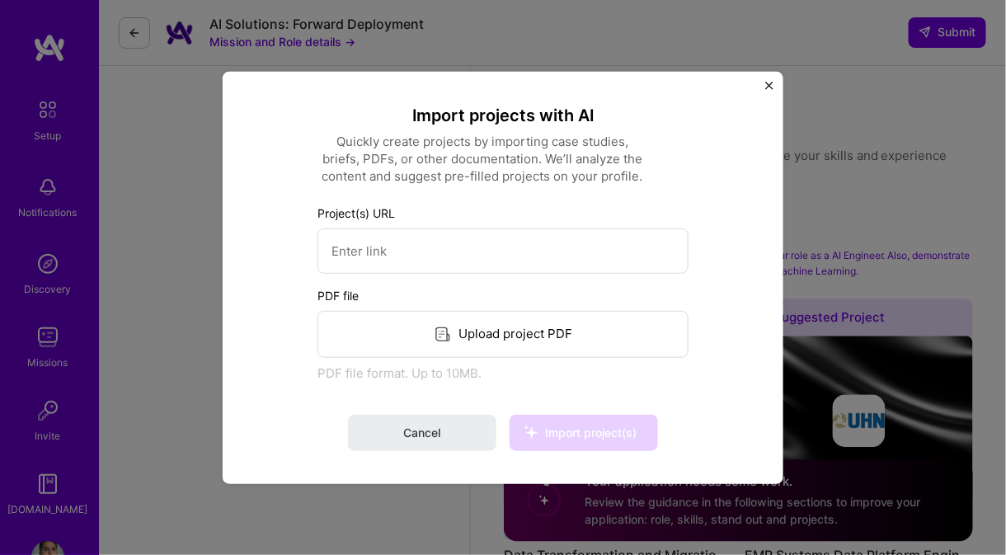
click at [445, 336] on icon at bounding box center [443, 334] width 19 height 19
